Goal: Task Accomplishment & Management: Manage account settings

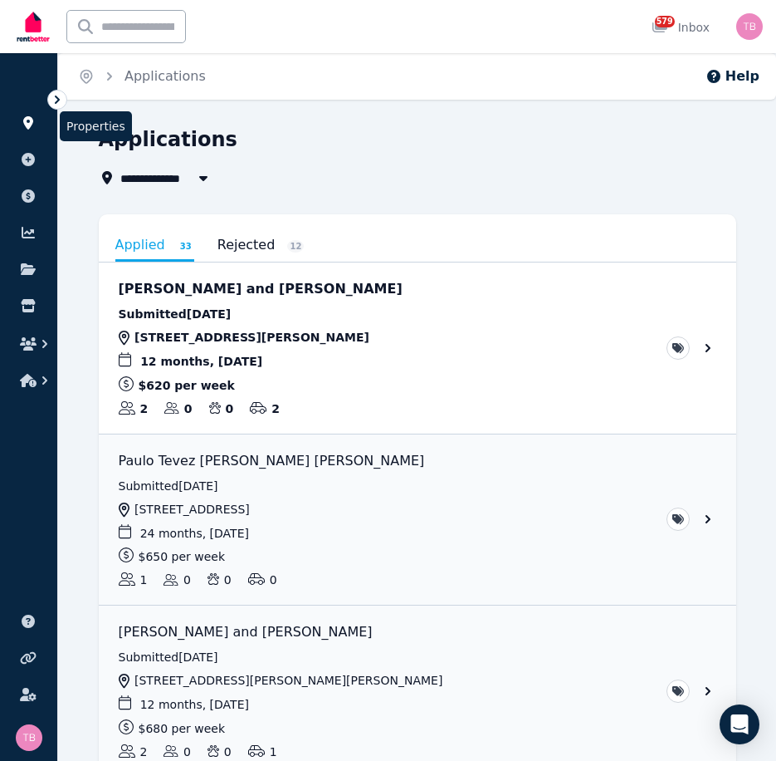
click at [33, 120] on icon at bounding box center [28, 122] width 17 height 13
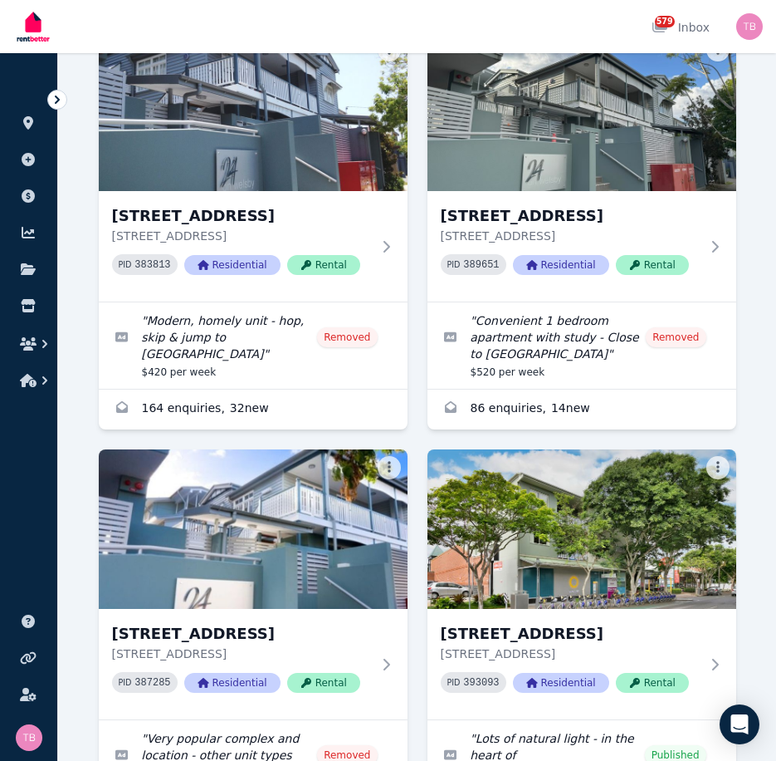
scroll to position [3321, 0]
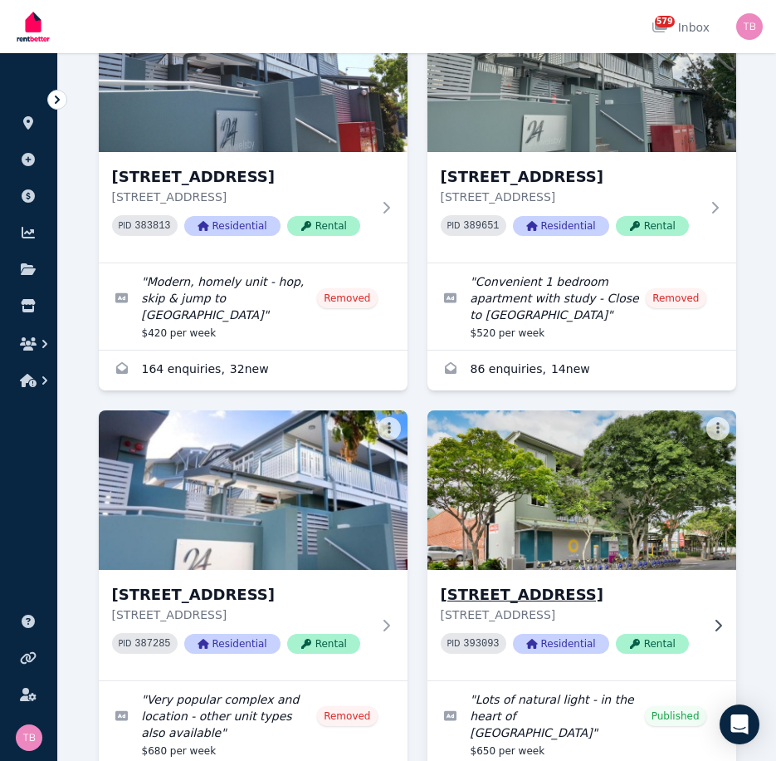
click at [526, 583] on h3 "[STREET_ADDRESS]" at bounding box center [570, 594] width 259 height 23
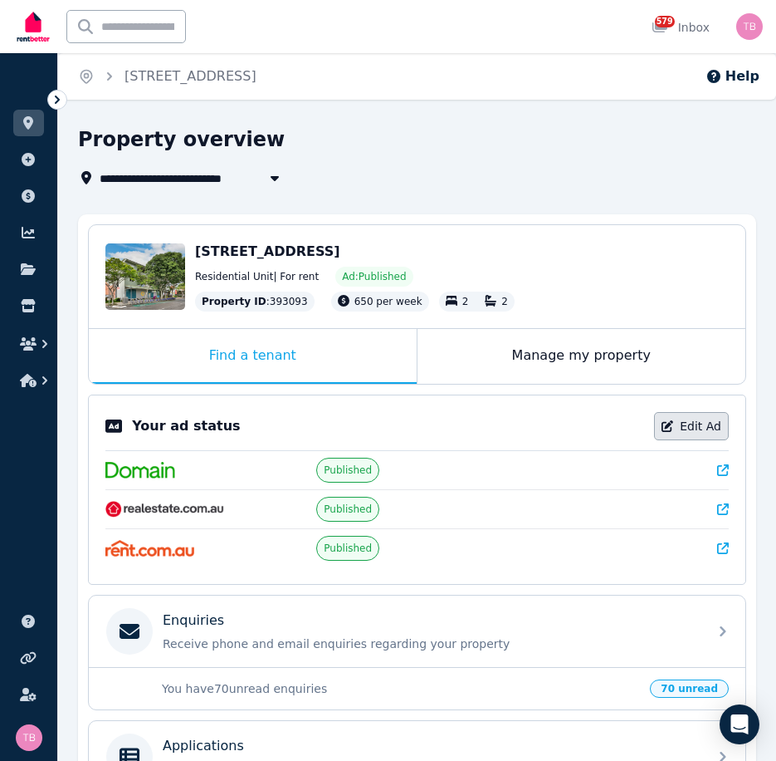
click at [693, 425] on link "Edit Ad" at bounding box center [691, 426] width 75 height 28
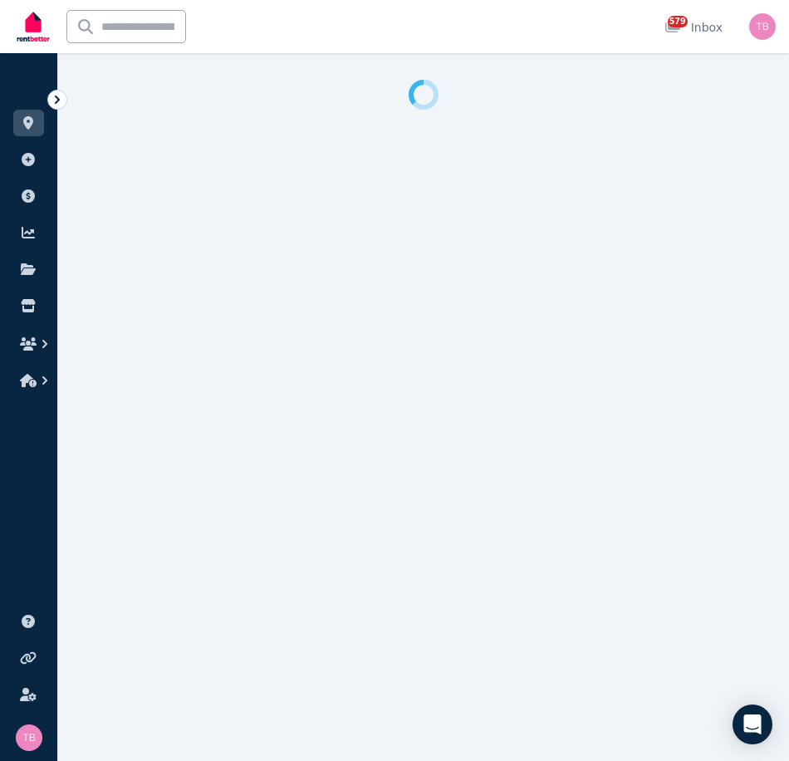
select select "**********"
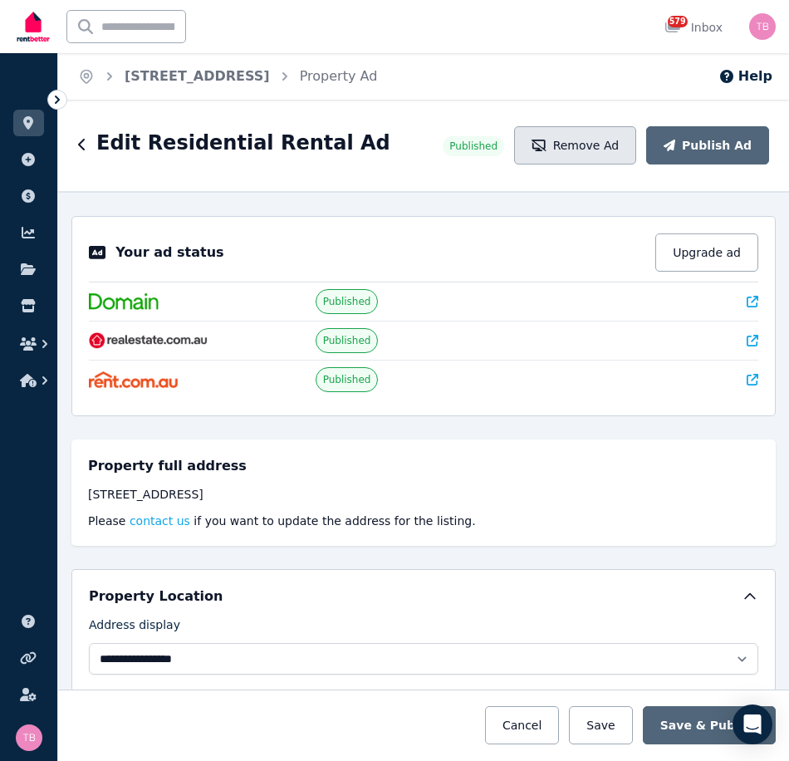
click at [593, 139] on button "Remove Ad" at bounding box center [575, 145] width 122 height 38
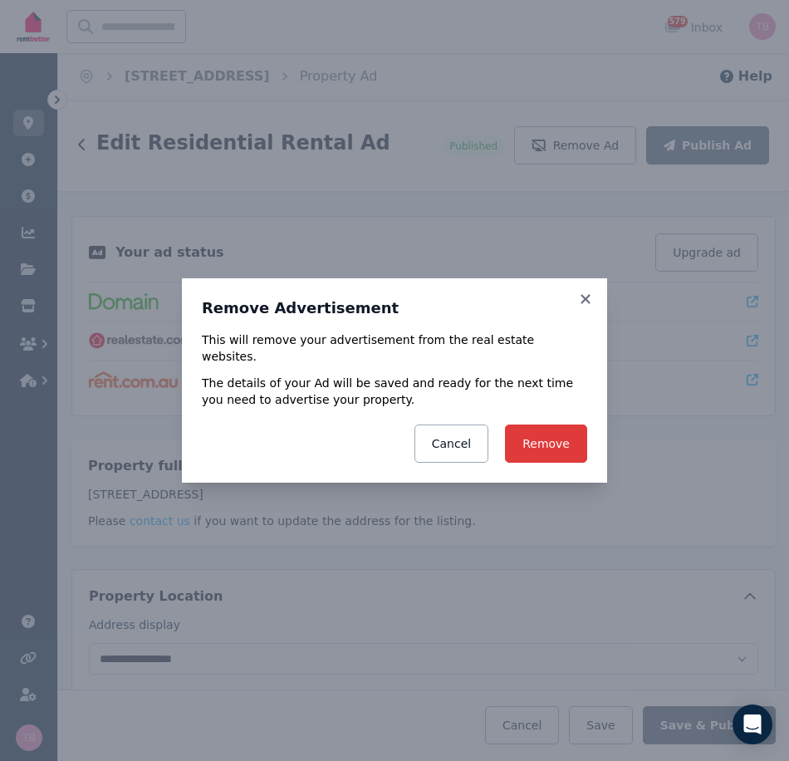
click at [550, 435] on button "Remove" at bounding box center [546, 443] width 82 height 38
